Goal: Transaction & Acquisition: Purchase product/service

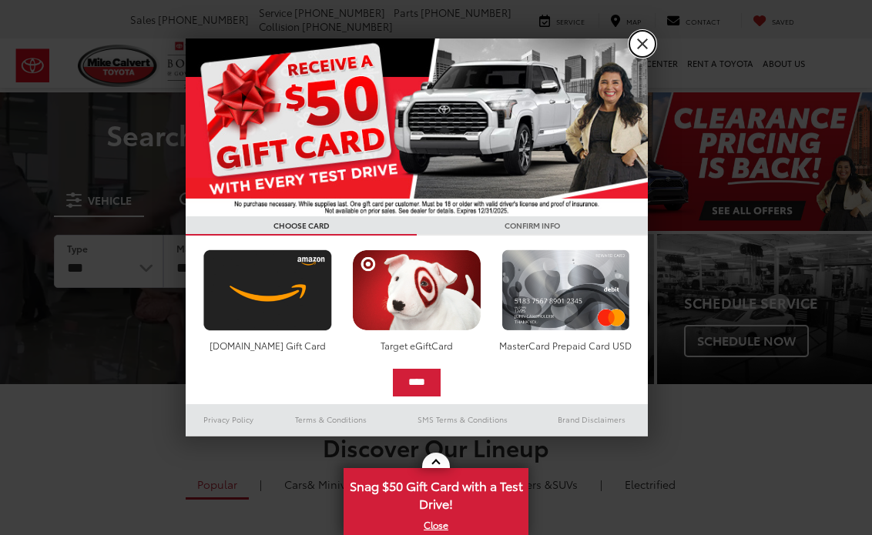
click at [630, 44] on link "X" at bounding box center [642, 44] width 26 height 26
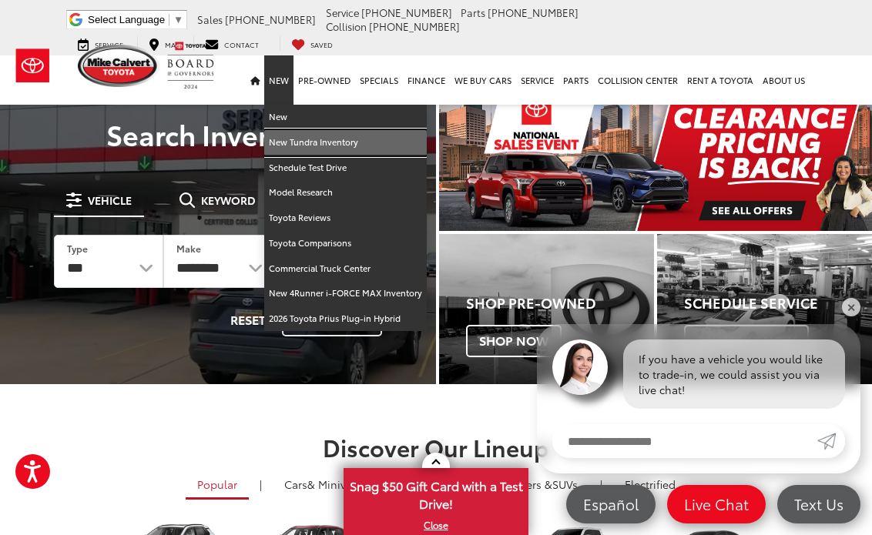
click at [302, 130] on link "New Tundra Inventory" at bounding box center [345, 142] width 162 height 25
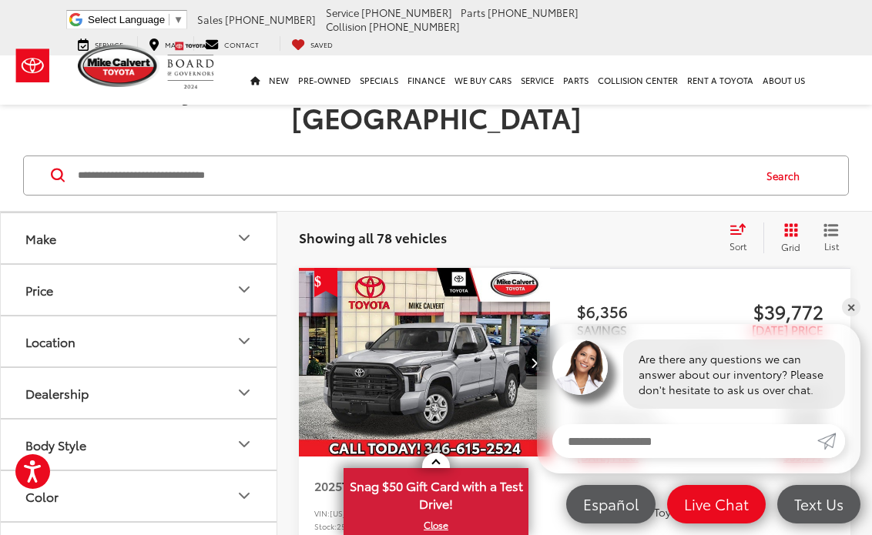
scroll to position [77, 0]
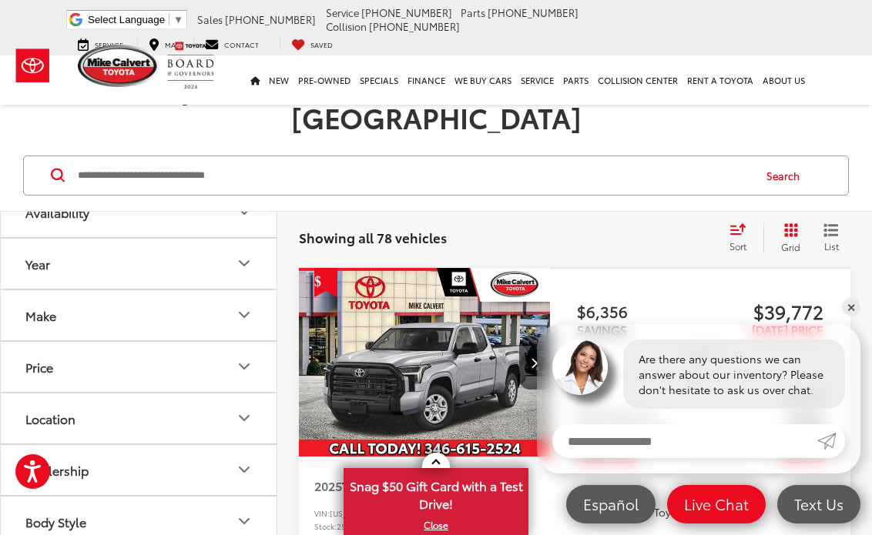
click at [167, 290] on button "Make" at bounding box center [139, 315] width 277 height 50
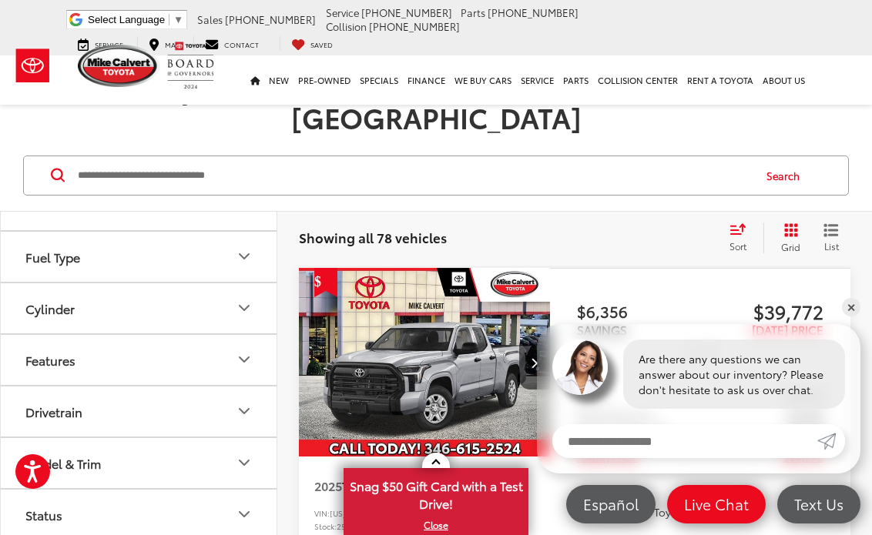
scroll to position [527, 0]
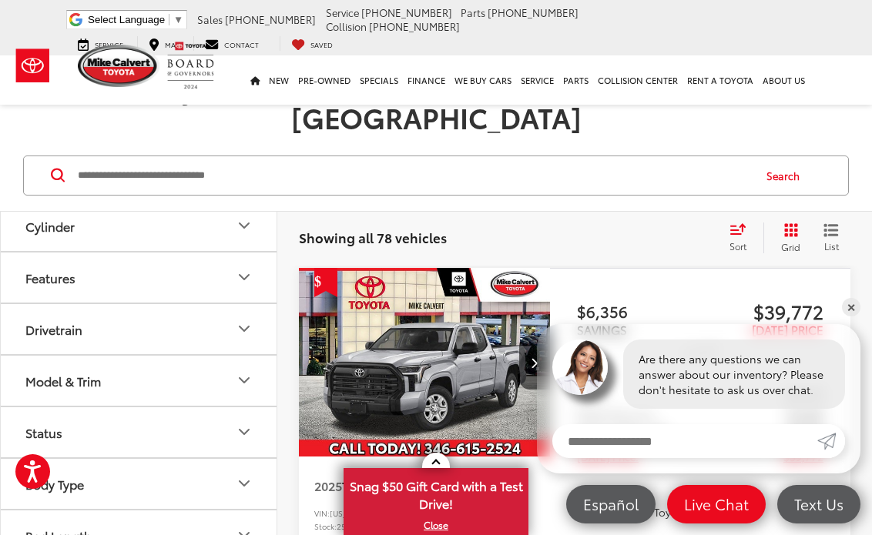
click at [186, 356] on button "Model & Trim" at bounding box center [139, 381] width 277 height 50
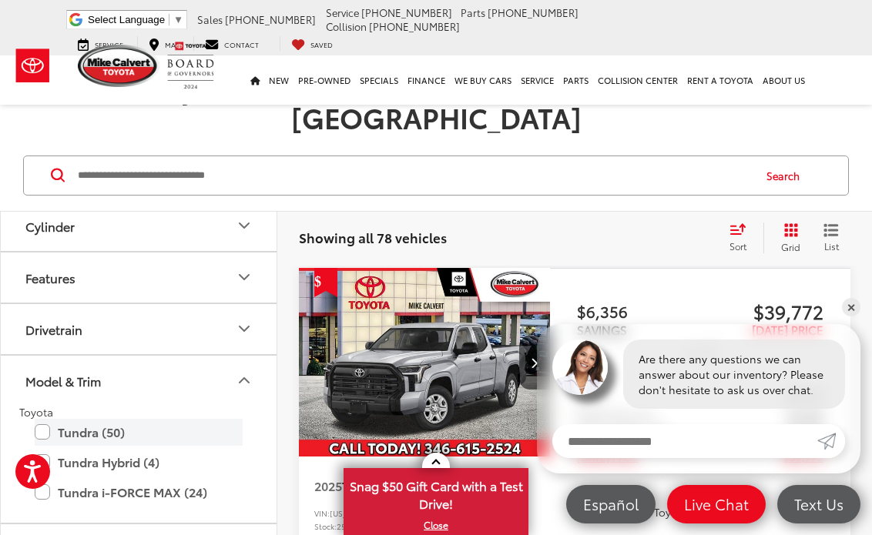
click at [44, 419] on label "Tundra (50)" at bounding box center [139, 432] width 208 height 27
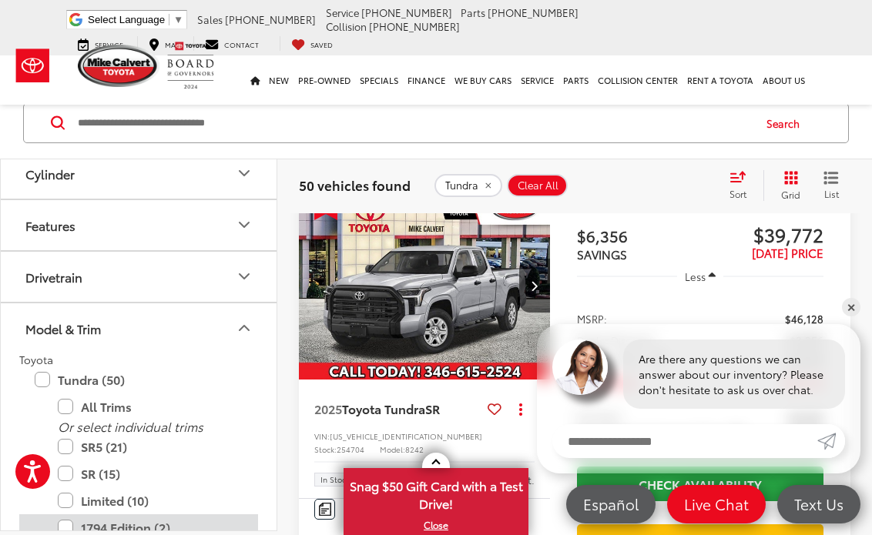
scroll to position [604, 0]
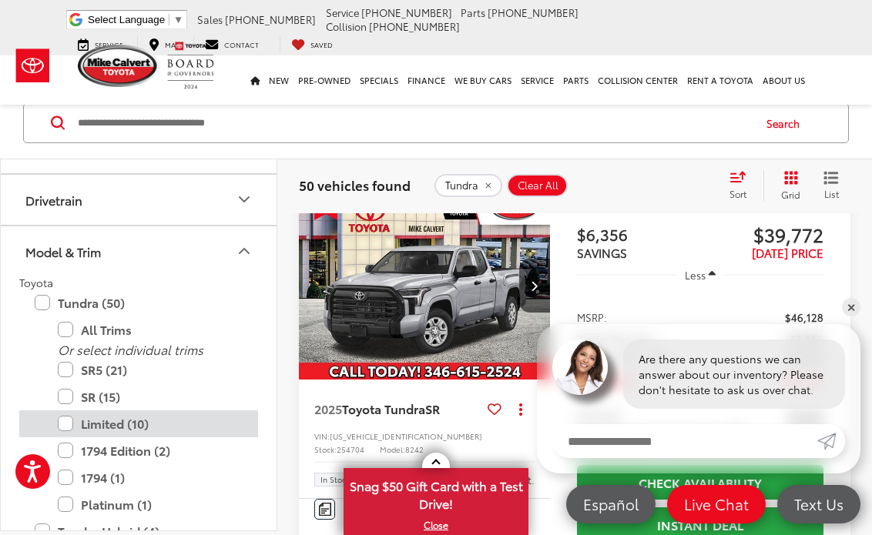
click at [65, 427] on label "Limited (10)" at bounding box center [150, 423] width 185 height 27
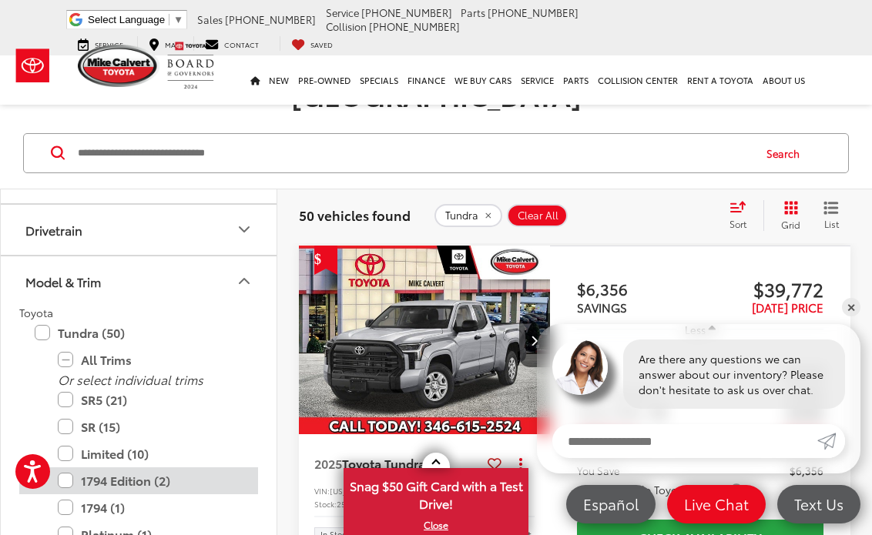
scroll to position [176, 0]
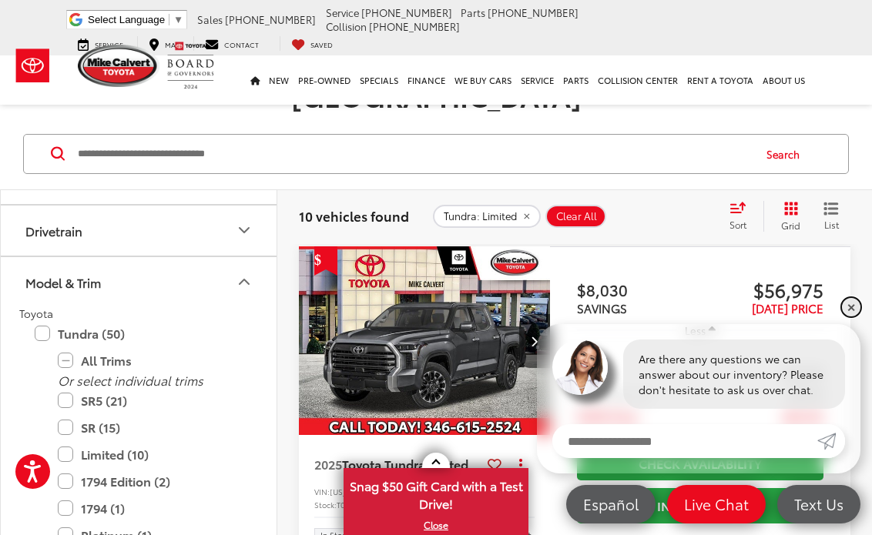
click at [844, 313] on link "✕" at bounding box center [851, 307] width 18 height 18
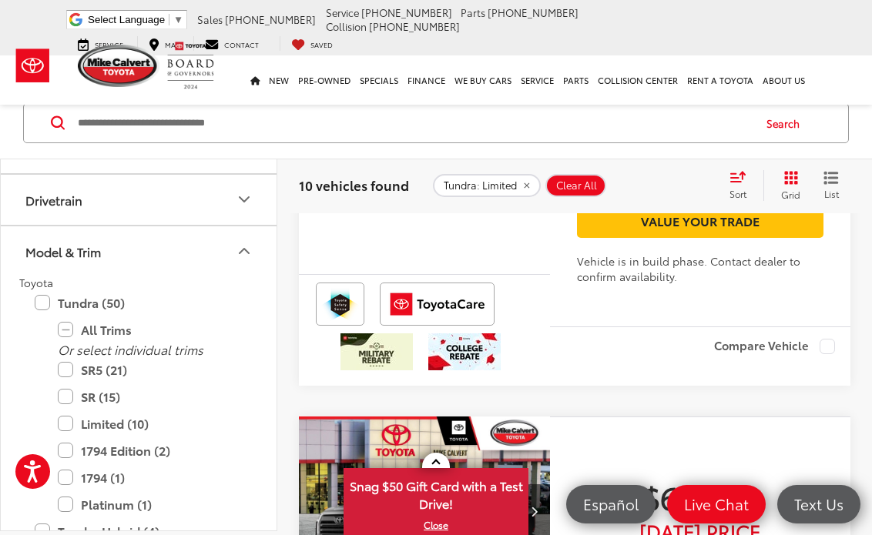
scroll to position [4179, 0]
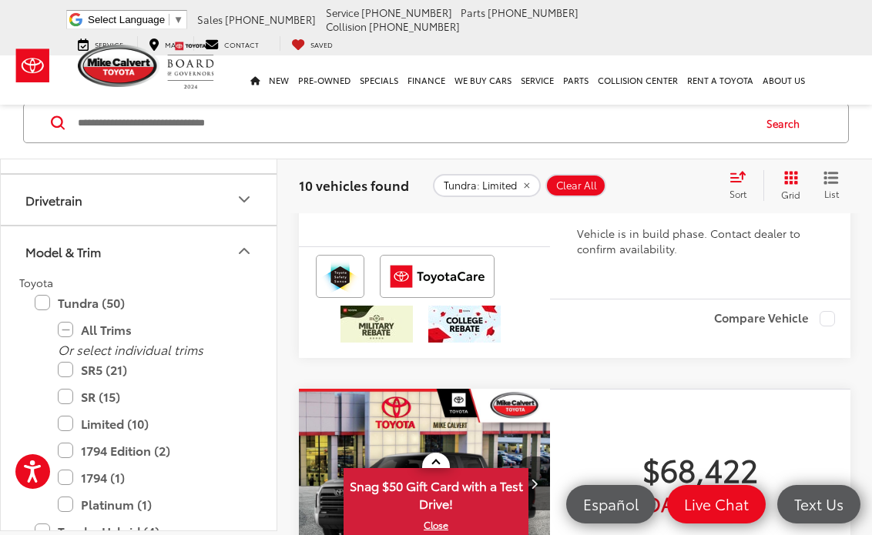
click at [423, 46] on span "Toyota Tundra" at bounding box center [383, 37] width 83 height 18
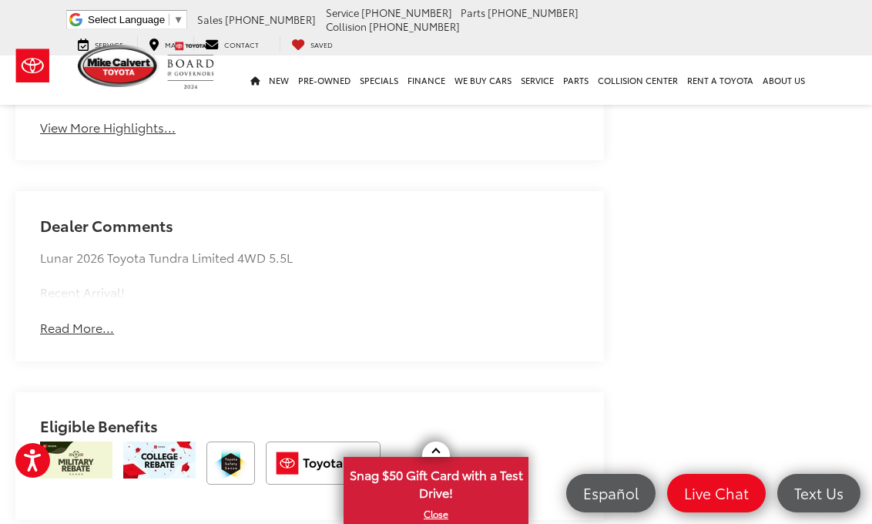
scroll to position [1155, 0]
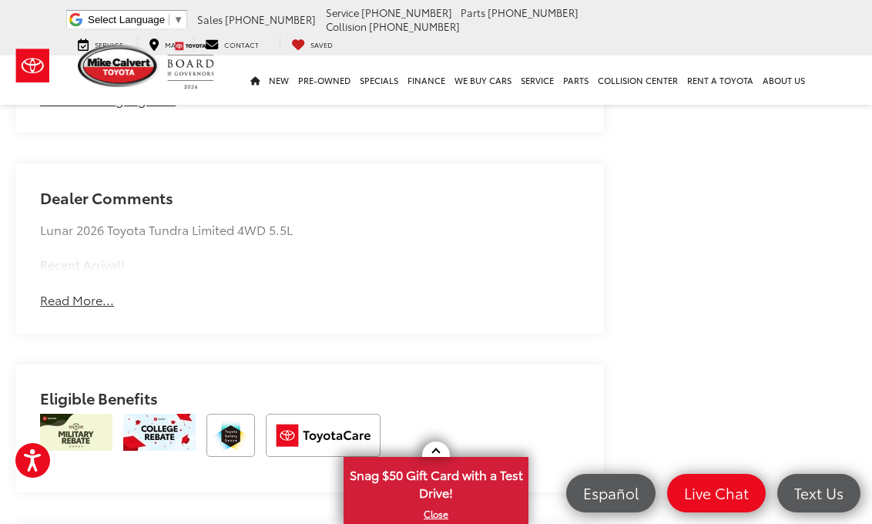
click at [70, 305] on button "Read More..." at bounding box center [77, 300] width 74 height 18
